Goal: Navigation & Orientation: Find specific page/section

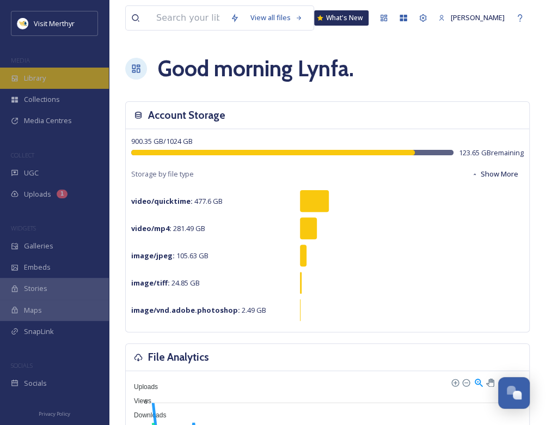
click at [42, 77] on span "Library" at bounding box center [35, 78] width 22 height 10
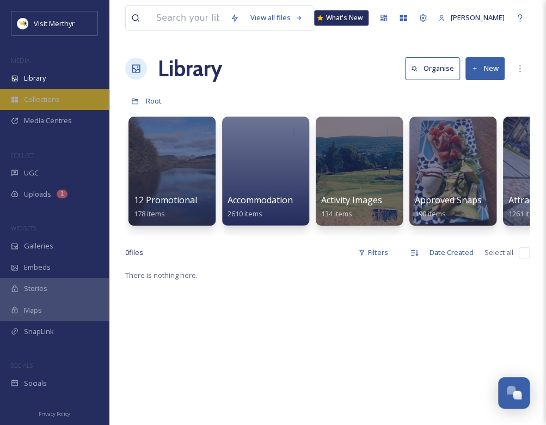
click at [41, 102] on span "Collections" at bounding box center [42, 99] width 36 height 10
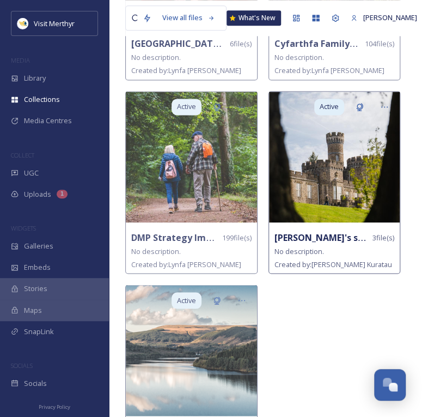
scroll to position [436, 0]
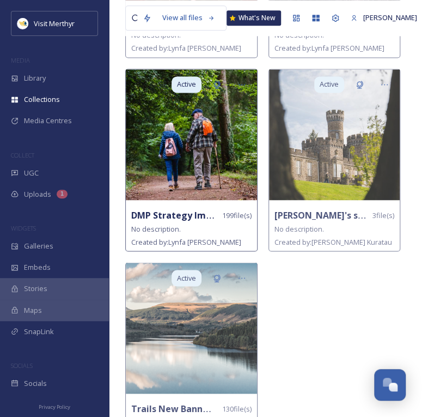
click at [172, 216] on strong "DMP Strategy Images 2025" at bounding box center [190, 215] width 118 height 12
click at [179, 215] on strong "DMP Strategy Images 2025" at bounding box center [190, 215] width 118 height 12
click at [177, 212] on strong "DMP Strategy Images 2025" at bounding box center [190, 215] width 118 height 12
click at [190, 147] on img at bounding box center [191, 134] width 131 height 131
